Goal: Use online tool/utility

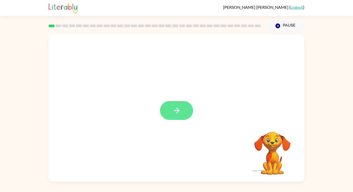
click at [177, 105] on button "button" at bounding box center [176, 110] width 33 height 19
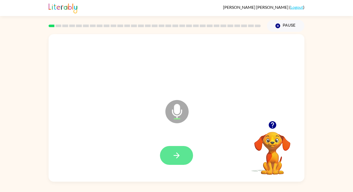
click at [186, 155] on button "button" at bounding box center [176, 155] width 33 height 19
click at [180, 154] on icon "button" at bounding box center [176, 155] width 9 height 9
click at [172, 155] on icon "button" at bounding box center [176, 155] width 9 height 9
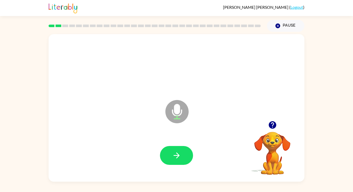
click at [172, 155] on icon "button" at bounding box center [176, 155] width 9 height 9
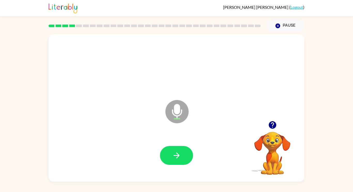
click at [172, 155] on icon "button" at bounding box center [176, 155] width 9 height 9
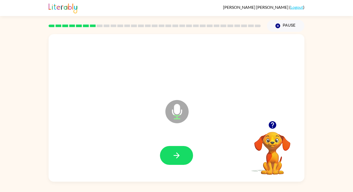
click at [271, 124] on icon "button" at bounding box center [271, 124] width 7 height 7
click at [180, 155] on icon "button" at bounding box center [176, 155] width 9 height 9
click at [188, 152] on button "button" at bounding box center [176, 155] width 33 height 19
click at [185, 159] on button "button" at bounding box center [176, 155] width 33 height 19
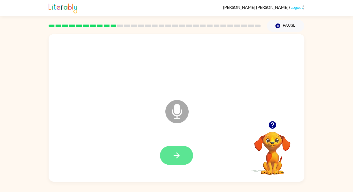
click at [180, 161] on button "button" at bounding box center [176, 155] width 33 height 19
click at [178, 157] on icon "button" at bounding box center [176, 155] width 9 height 9
click at [273, 128] on icon "button" at bounding box center [271, 124] width 7 height 7
click at [274, 125] on icon "button" at bounding box center [271, 124] width 7 height 7
click at [183, 153] on button "button" at bounding box center [176, 155] width 33 height 19
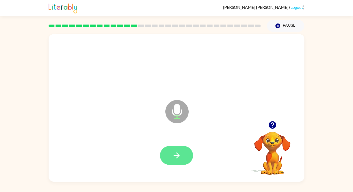
click at [183, 148] on button "button" at bounding box center [176, 155] width 33 height 19
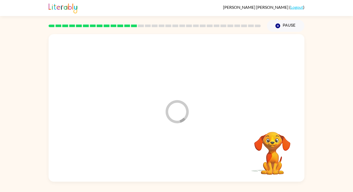
click at [183, 148] on div at bounding box center [176, 155] width 245 height 42
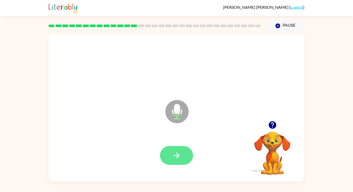
click at [180, 152] on icon "button" at bounding box center [176, 155] width 9 height 9
click at [165, 155] on button "button" at bounding box center [176, 155] width 33 height 19
click at [181, 152] on button "button" at bounding box center [176, 155] width 33 height 19
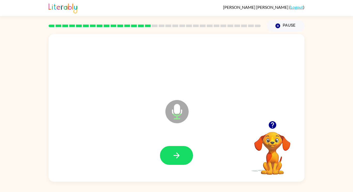
click at [181, 152] on button "button" at bounding box center [176, 155] width 33 height 19
click at [184, 160] on button "button" at bounding box center [176, 155] width 33 height 19
click at [174, 152] on icon "button" at bounding box center [176, 155] width 9 height 9
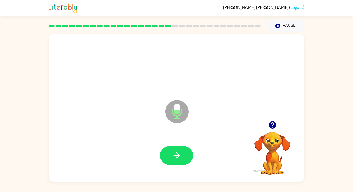
click at [174, 152] on icon "button" at bounding box center [176, 155] width 9 height 9
click at [172, 155] on icon "button" at bounding box center [176, 155] width 9 height 9
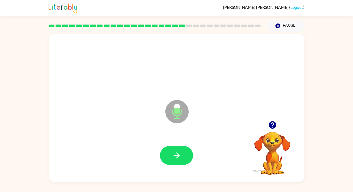
click at [172, 155] on icon "button" at bounding box center [176, 155] width 9 height 9
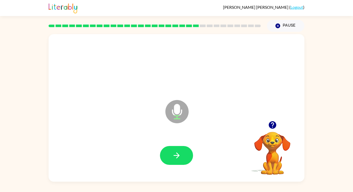
click at [172, 155] on icon "button" at bounding box center [176, 155] width 9 height 9
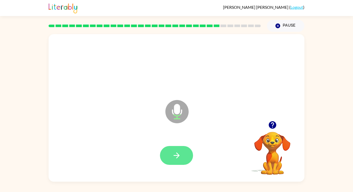
click at [178, 150] on button "button" at bounding box center [176, 155] width 33 height 19
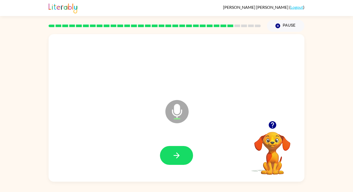
click at [178, 150] on button "button" at bounding box center [176, 155] width 33 height 19
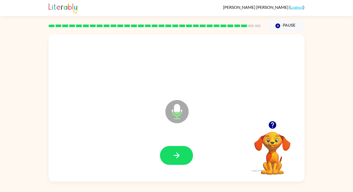
click at [178, 150] on button "button" at bounding box center [176, 155] width 33 height 19
click at [269, 124] on icon "button" at bounding box center [271, 124] width 7 height 7
click at [178, 152] on icon "button" at bounding box center [176, 155] width 9 height 9
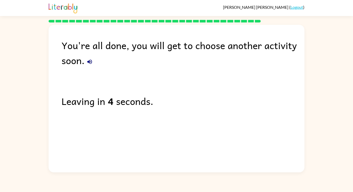
click at [169, 102] on div "Leaving in 4 seconds." at bounding box center [183, 101] width 243 height 15
